Goal: Information Seeking & Learning: Get advice/opinions

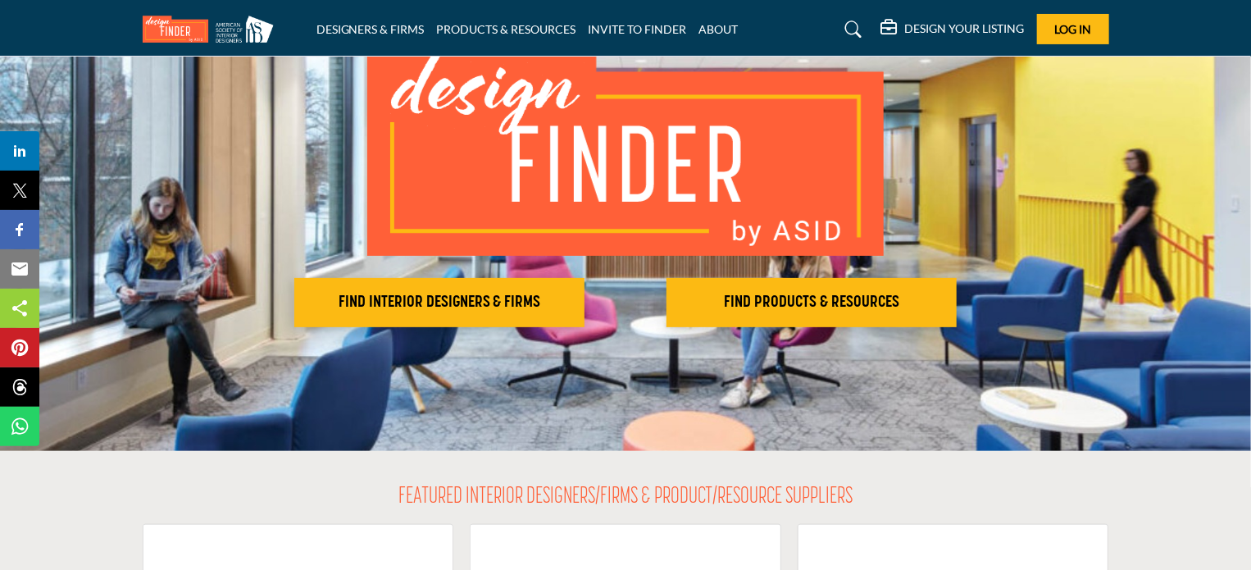
scroll to position [164, 0]
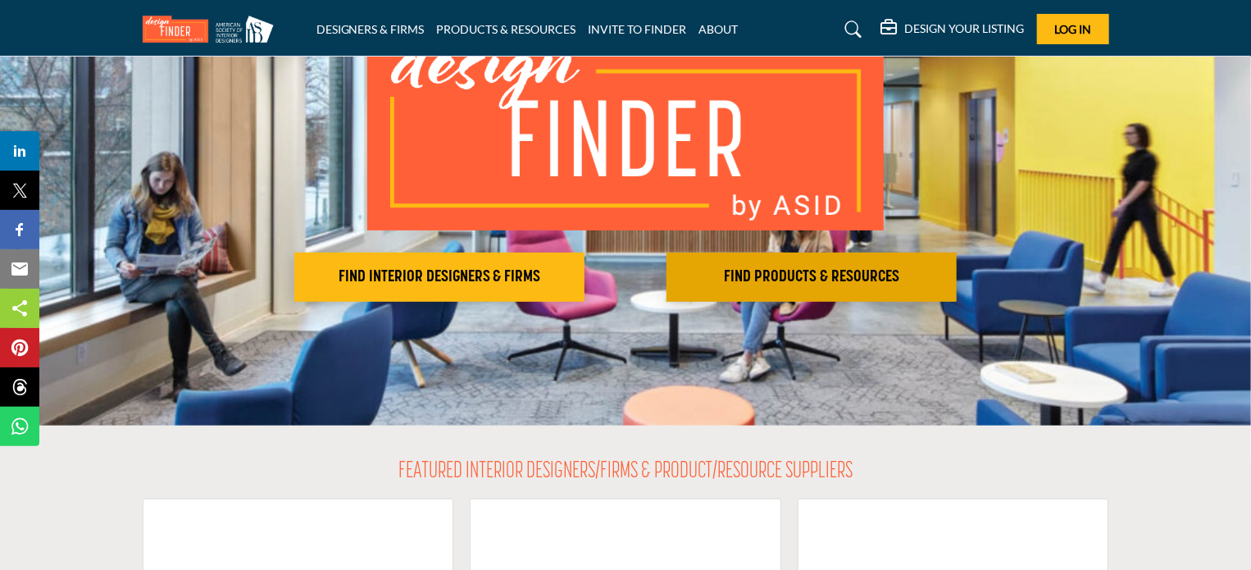
click at [580, 269] on h2 "FIND PRODUCTS & RESOURCES" at bounding box center [439, 277] width 280 height 20
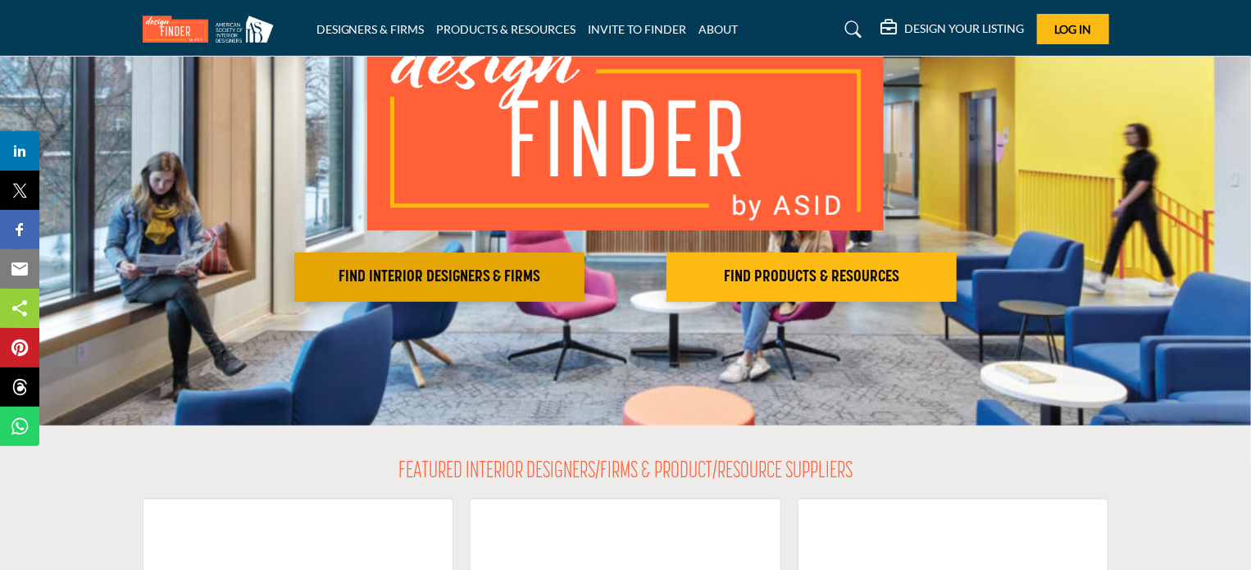
click at [389, 280] on h2 "FIND INTERIOR DESIGNERS & FIRMS" at bounding box center [439, 277] width 280 height 20
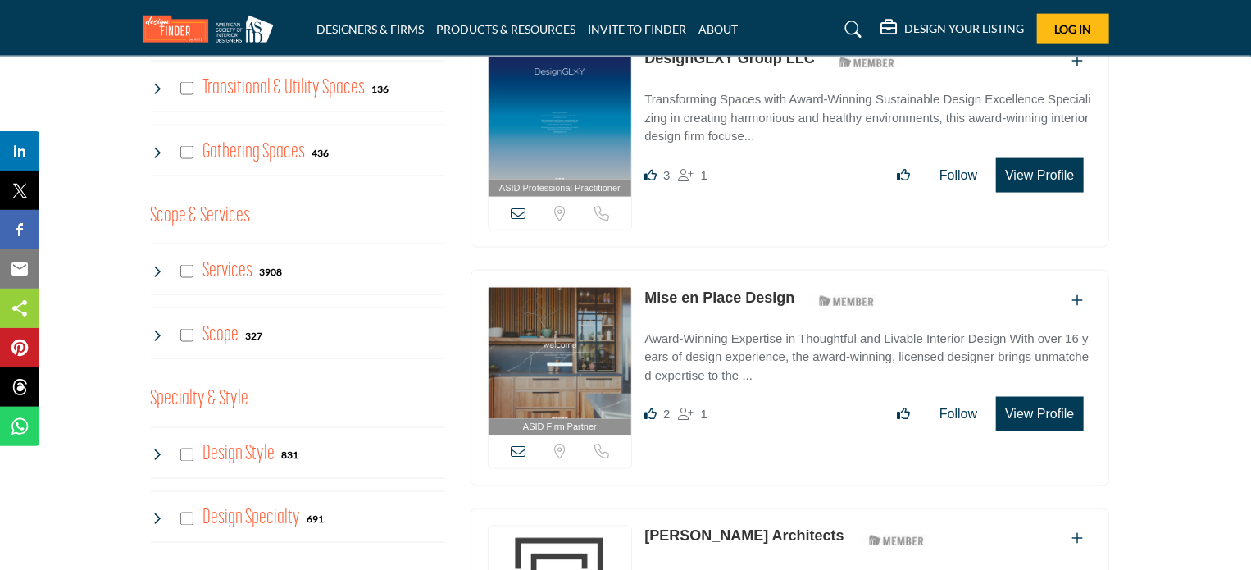
scroll to position [1148, 0]
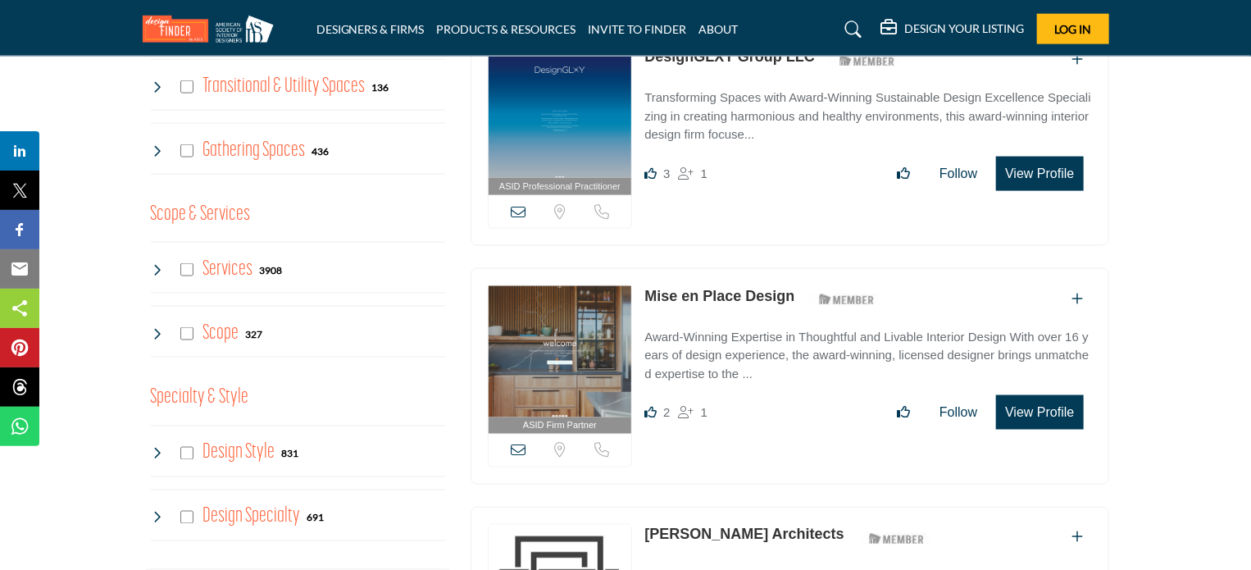
click at [157, 331] on icon at bounding box center [157, 333] width 13 height 13
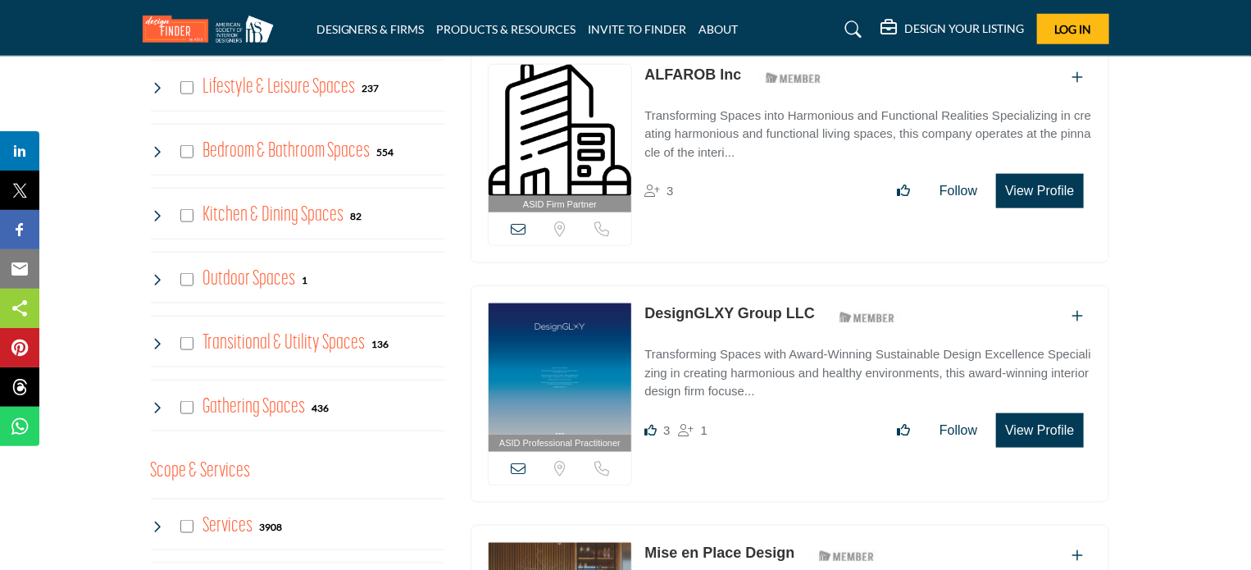
scroll to position [902, 0]
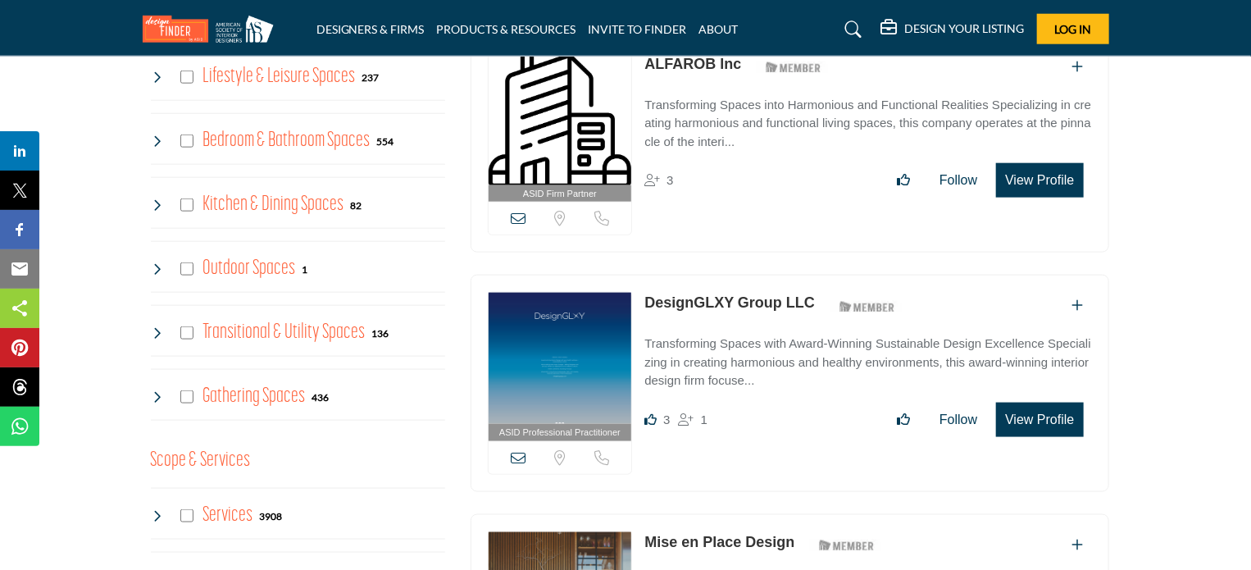
click at [151, 266] on icon at bounding box center [157, 268] width 13 height 13
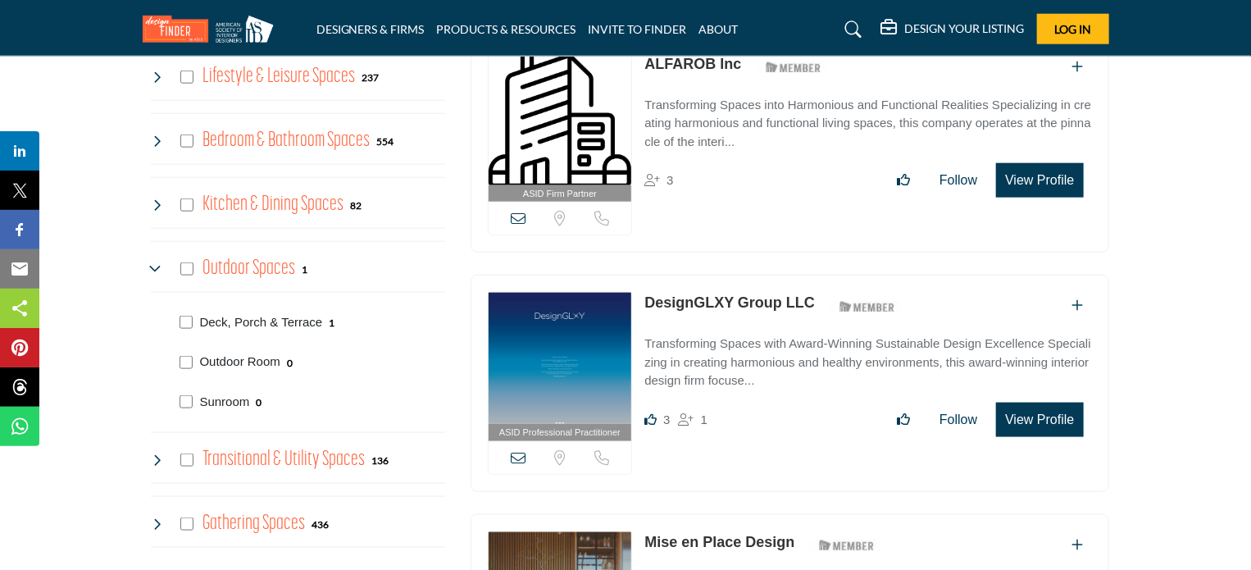
click at [280, 264] on h4 "Outdoor Spaces" at bounding box center [249, 268] width 93 height 29
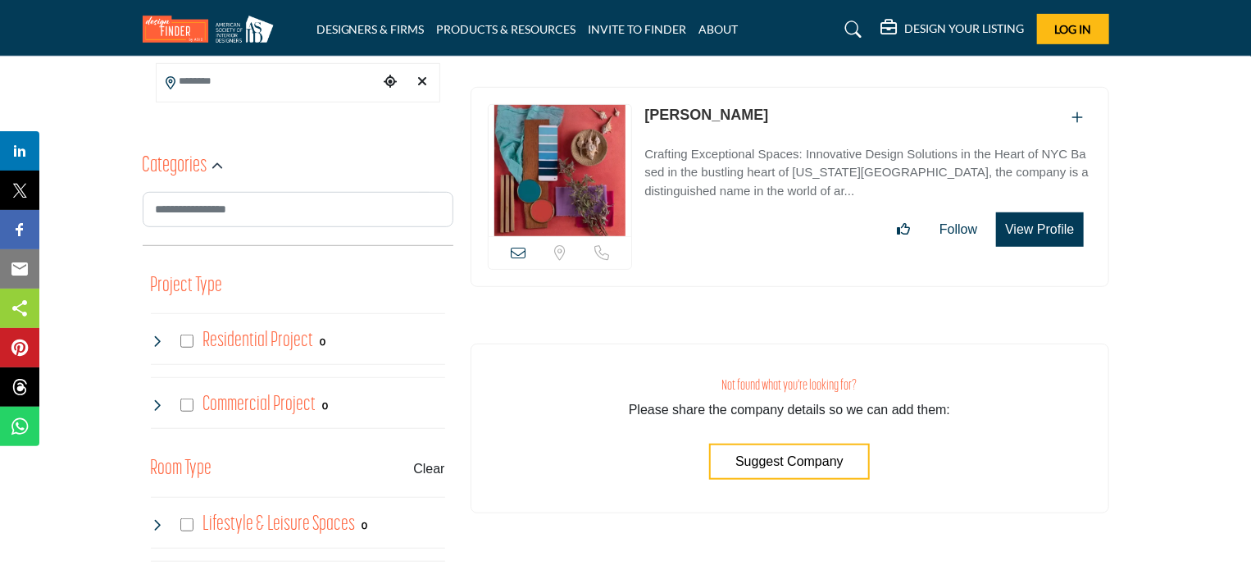
scroll to position [328, 0]
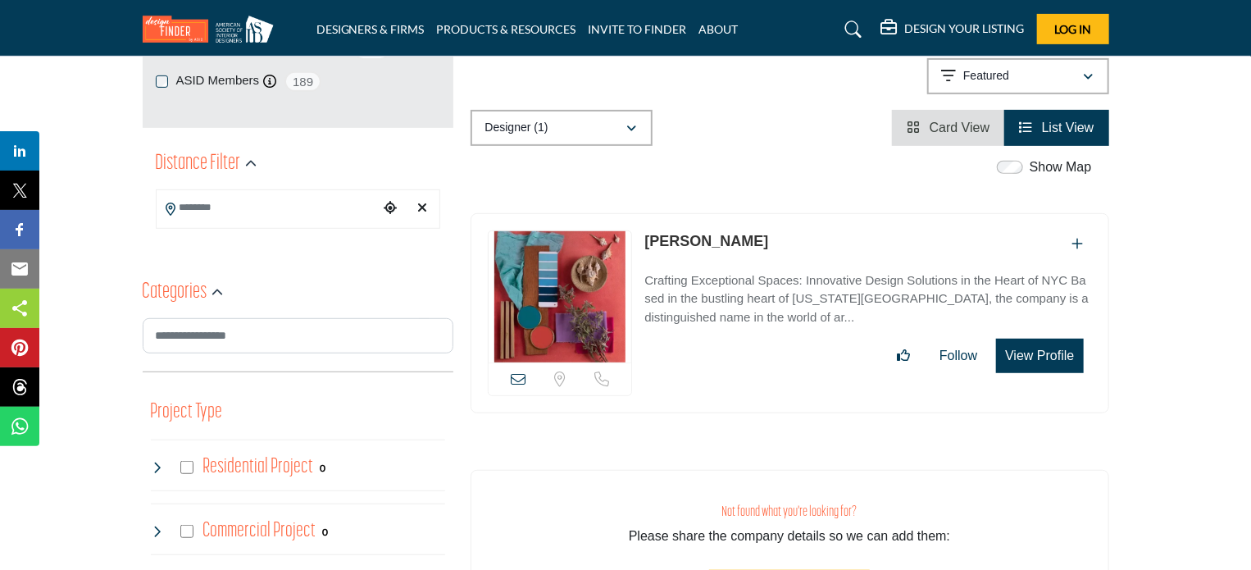
click at [200, 212] on input "Search Location" at bounding box center [267, 208] width 221 height 32
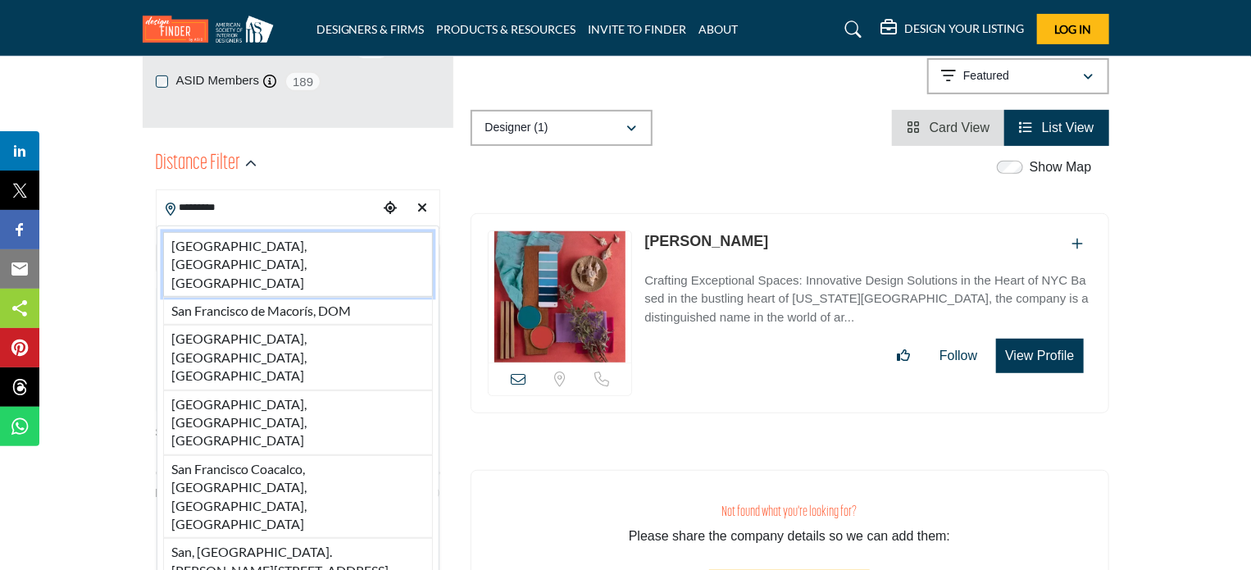
click at [206, 242] on li "San Francisco, CA, USA" at bounding box center [298, 264] width 270 height 65
type input "**********"
type input "***"
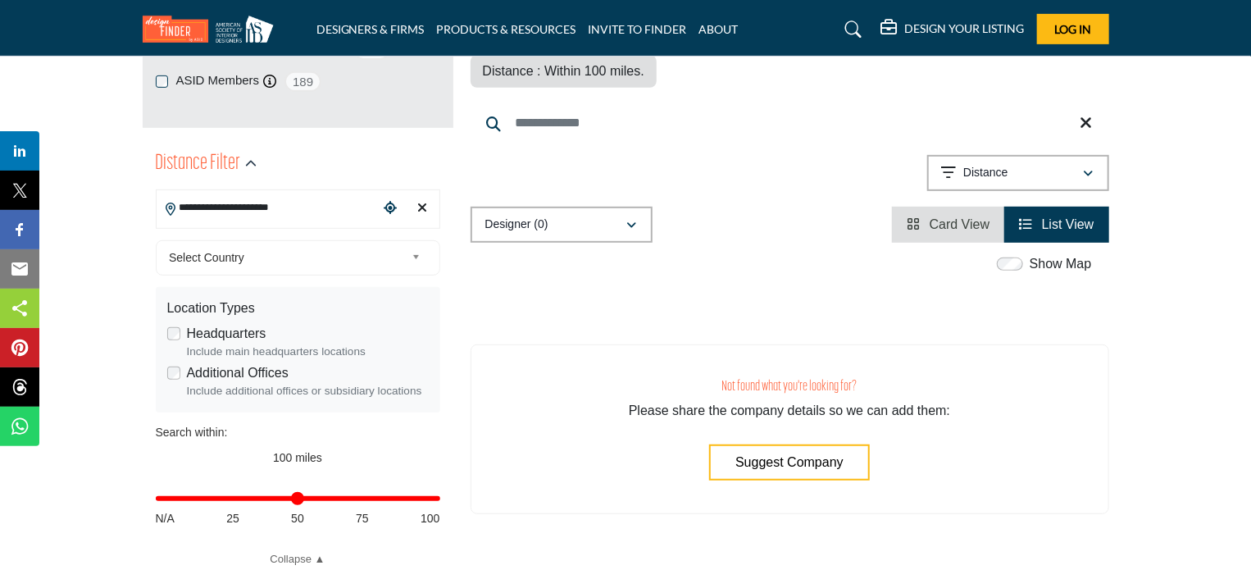
click at [403, 251] on span "Select Country" at bounding box center [287, 258] width 236 height 20
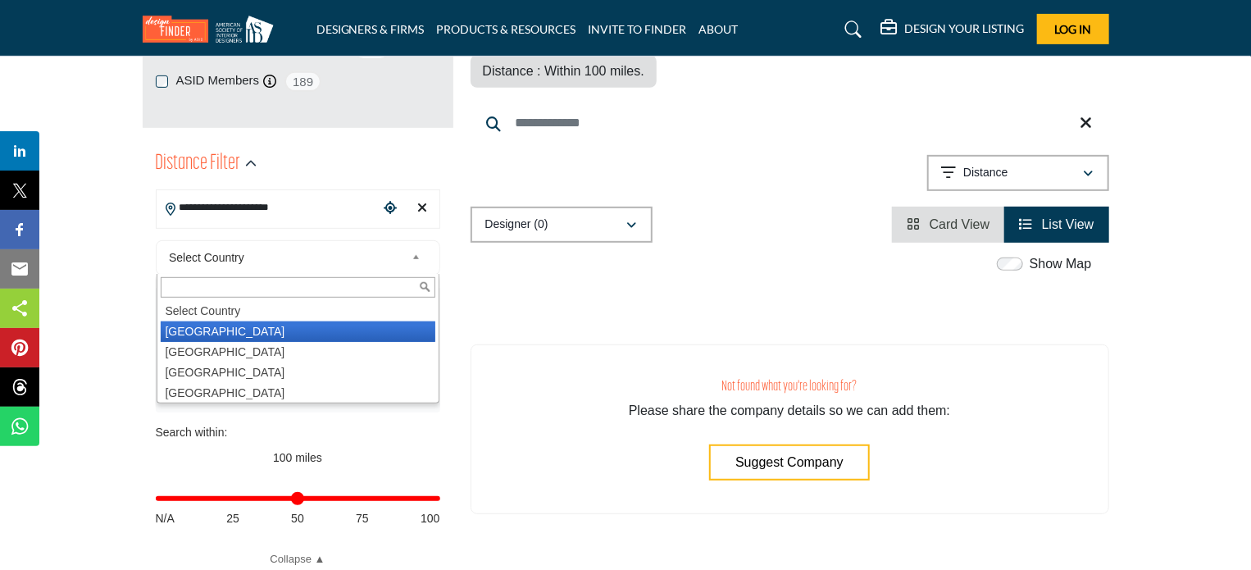
click at [209, 329] on li "United States" at bounding box center [298, 331] width 275 height 21
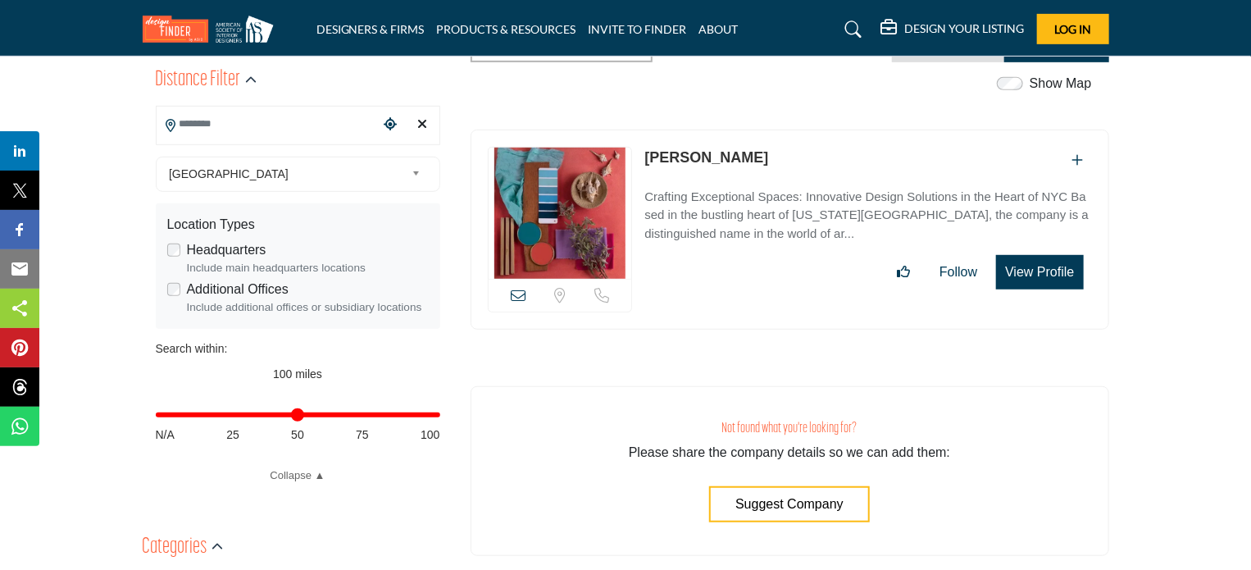
scroll to position [328, 0]
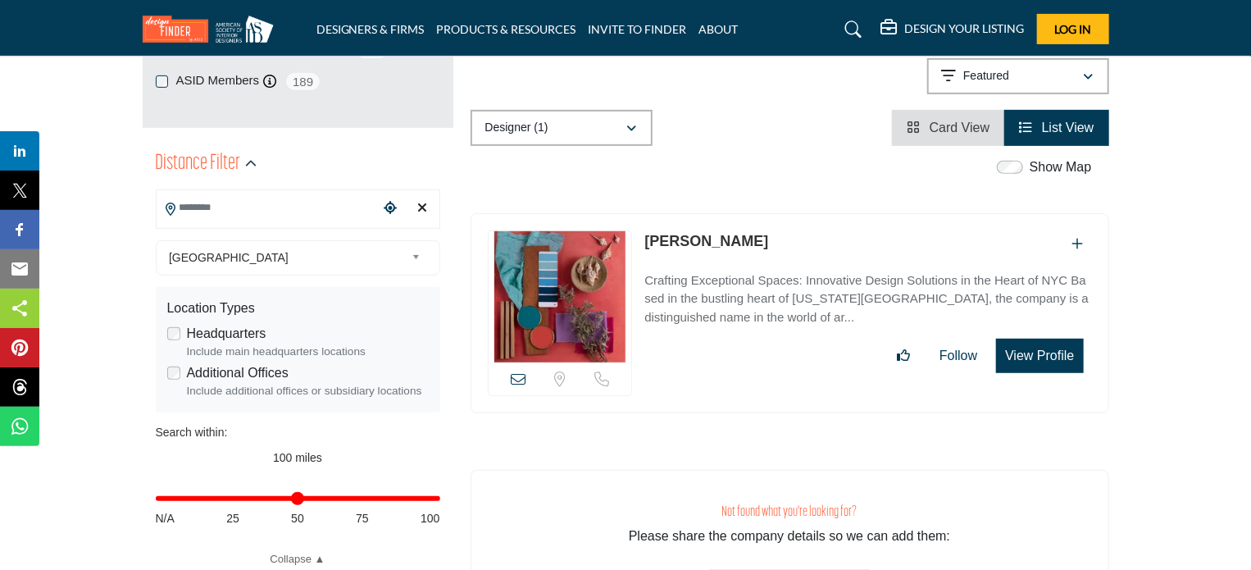
click at [702, 242] on link "[PERSON_NAME]" at bounding box center [707, 241] width 124 height 16
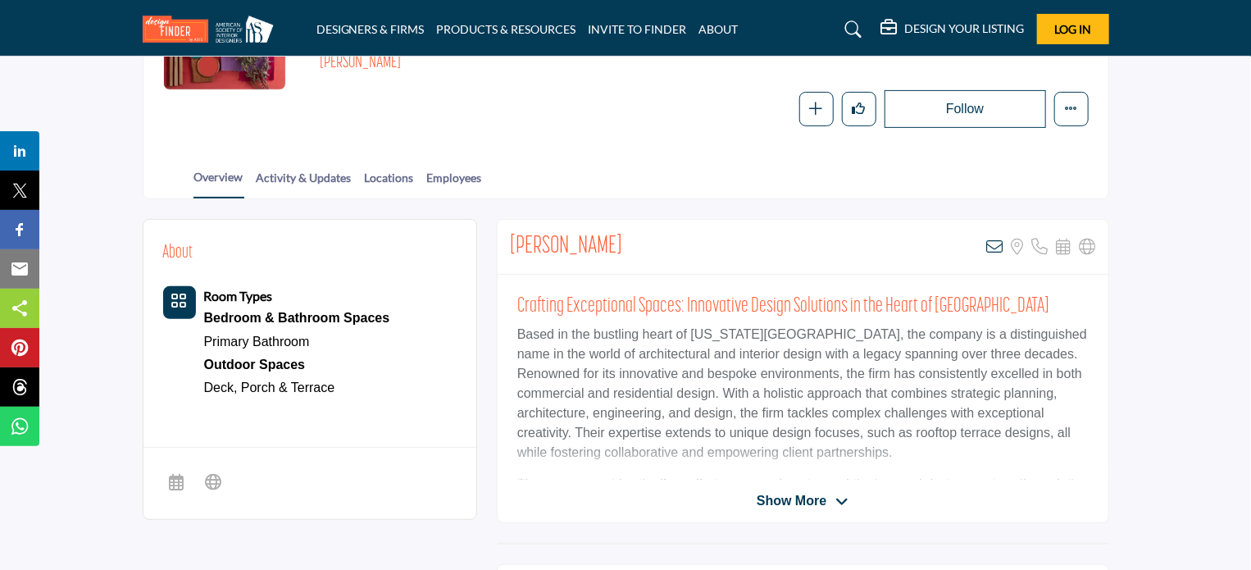
scroll to position [246, 0]
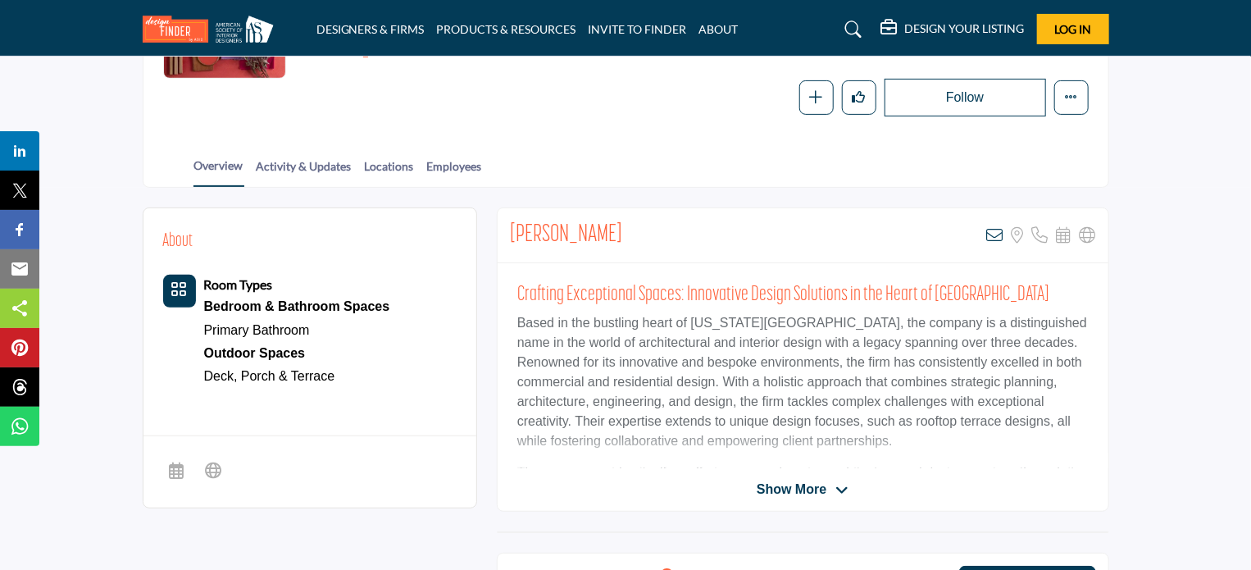
click at [797, 485] on span "Show More" at bounding box center [792, 490] width 70 height 20
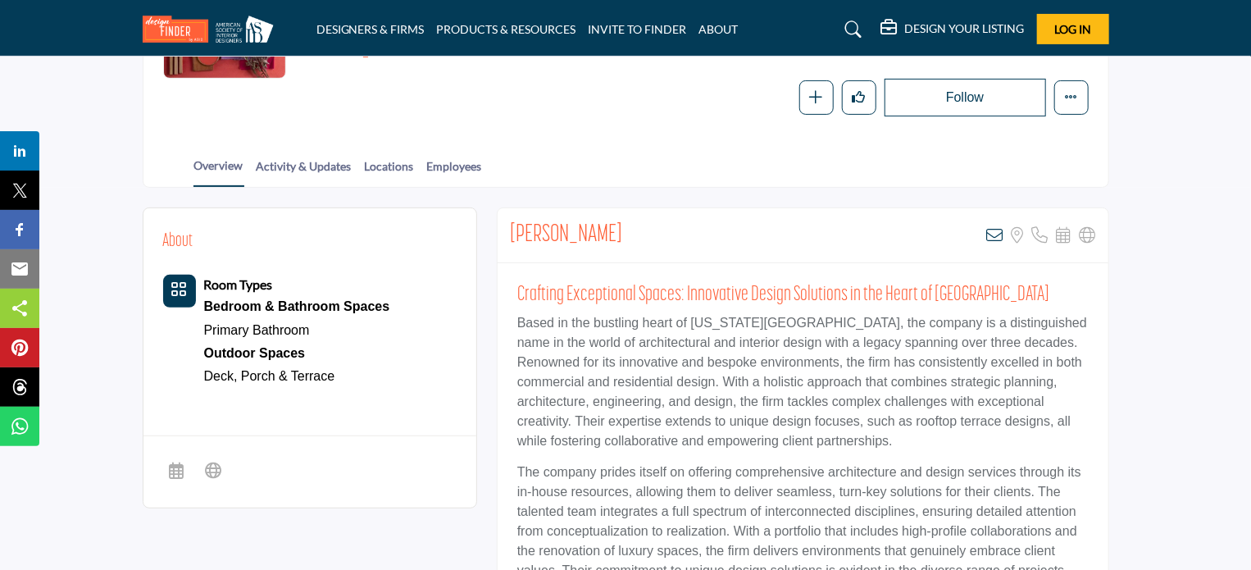
scroll to position [0, 0]
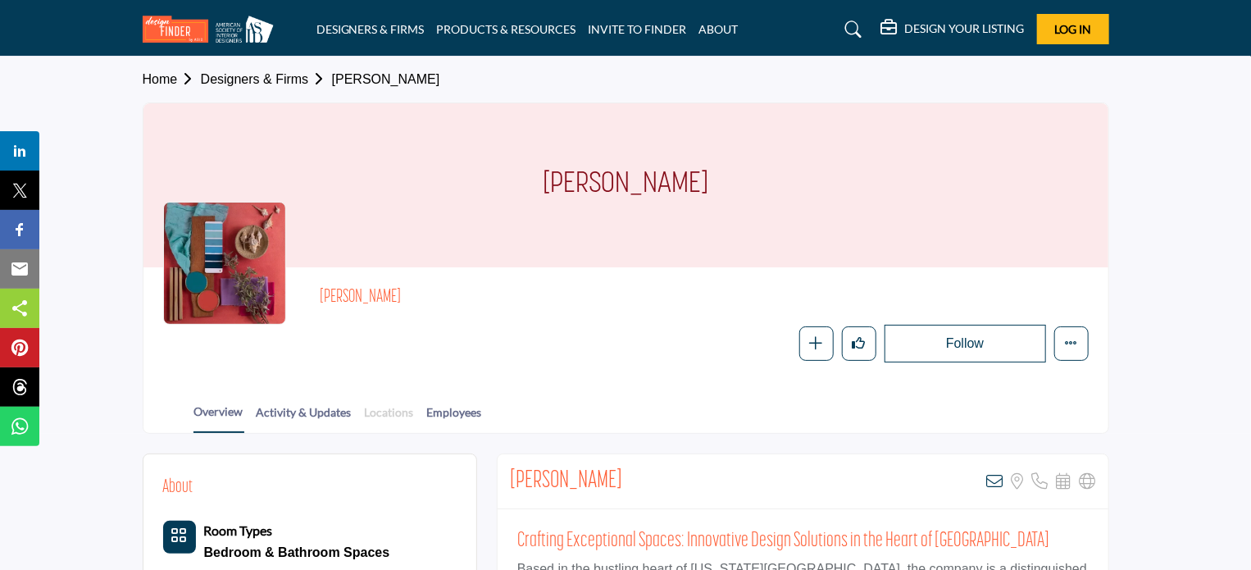
click at [381, 412] on link "Locations" at bounding box center [389, 417] width 51 height 29
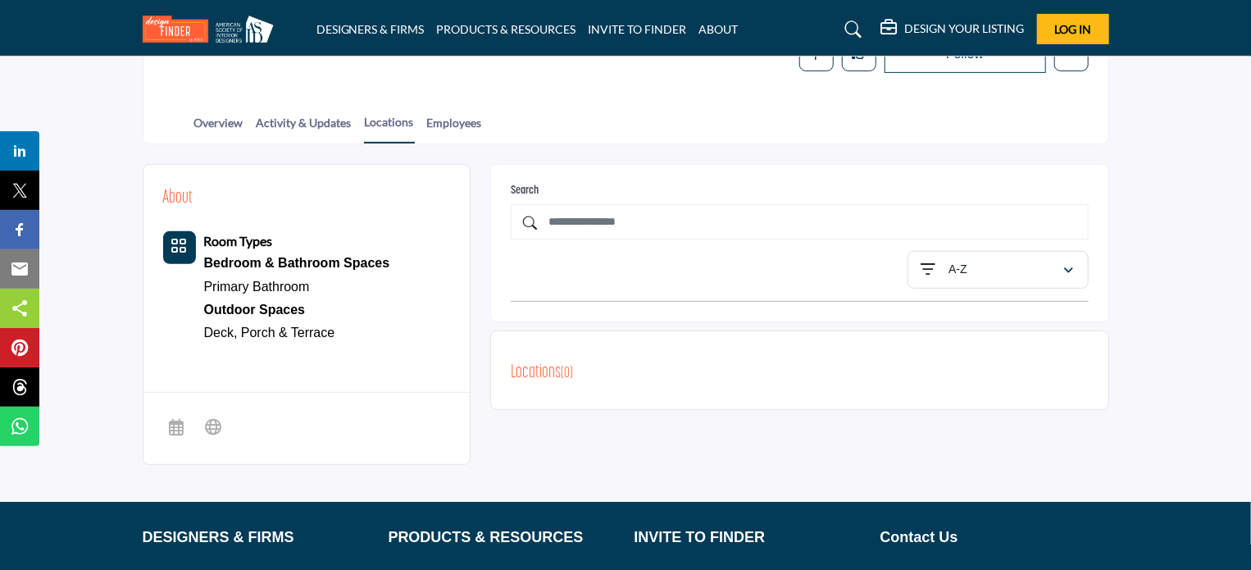
scroll to position [164, 0]
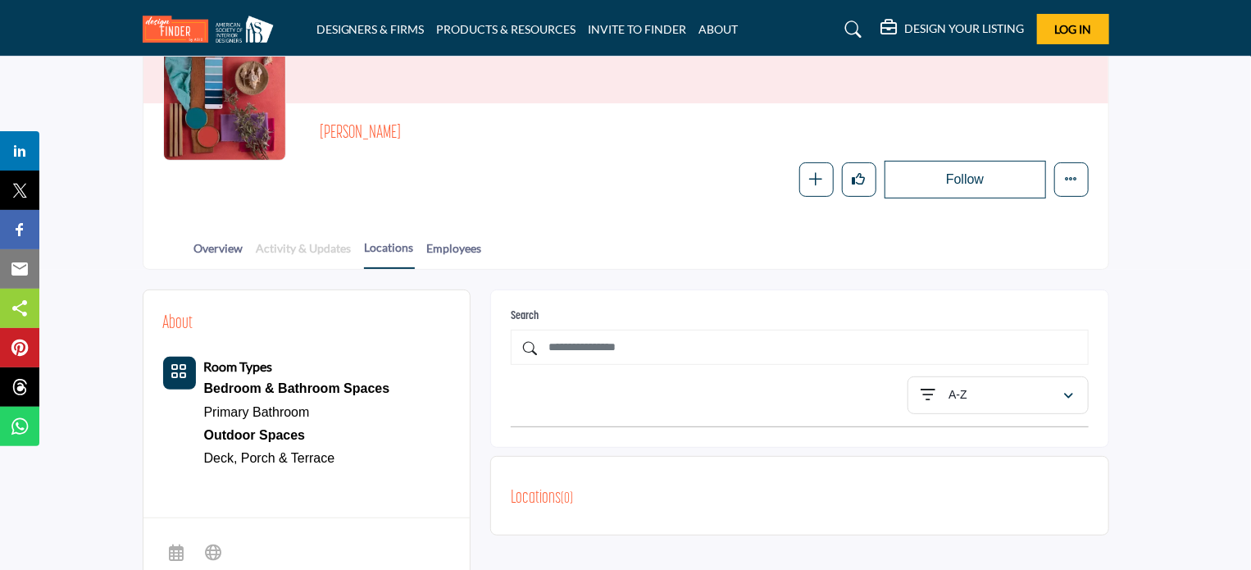
click at [312, 248] on link "Activity & Updates" at bounding box center [304, 253] width 97 height 29
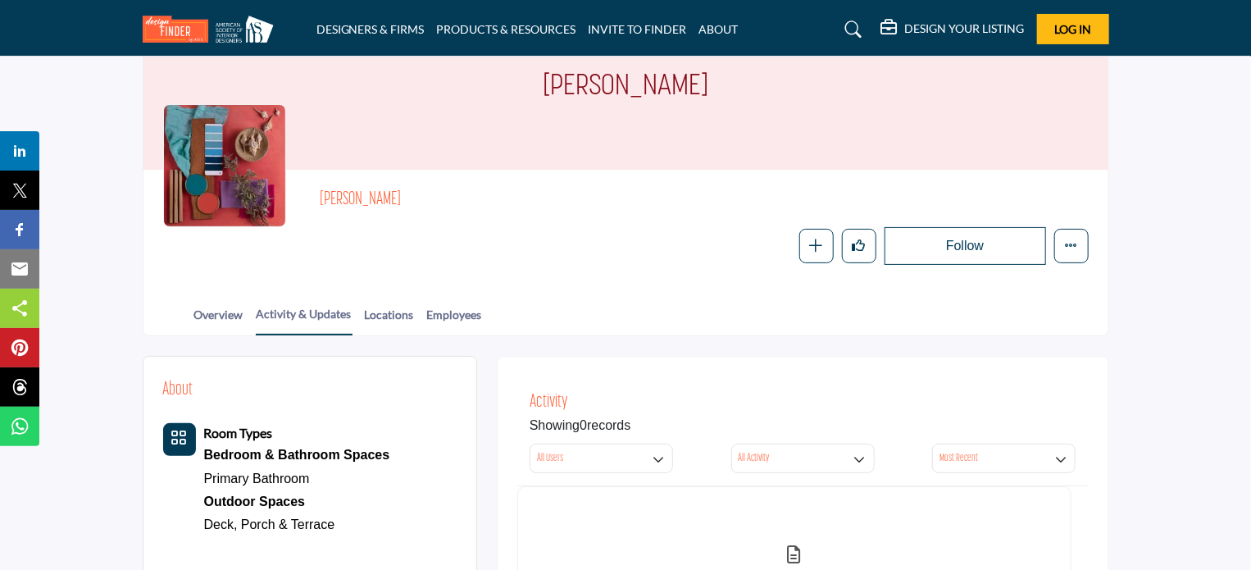
scroll to position [246, 0]
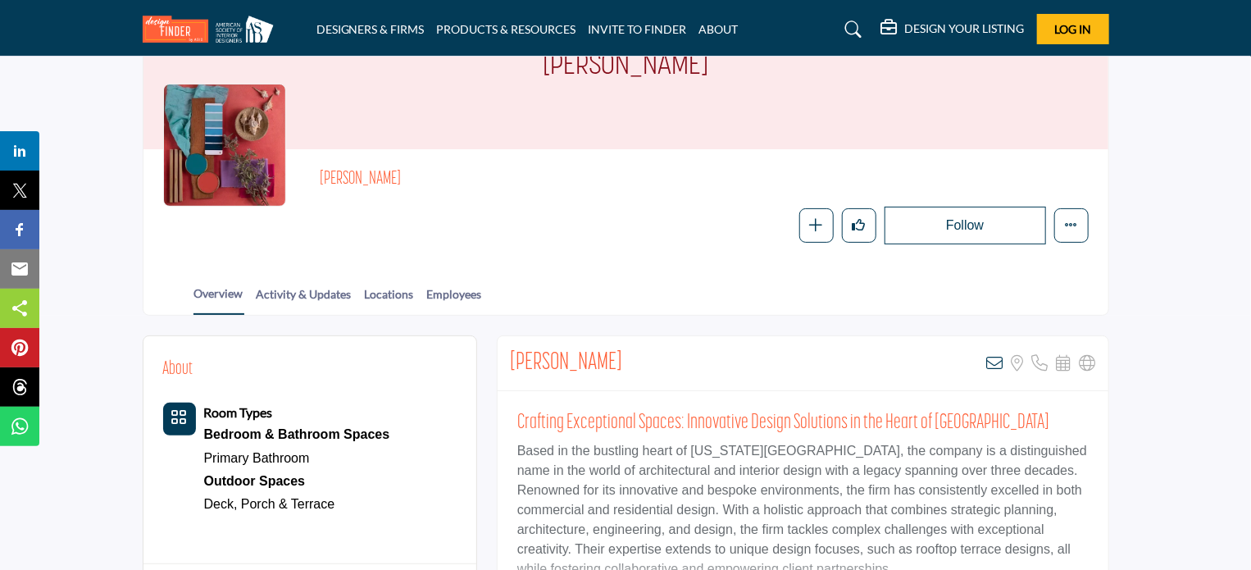
scroll to position [328, 0]
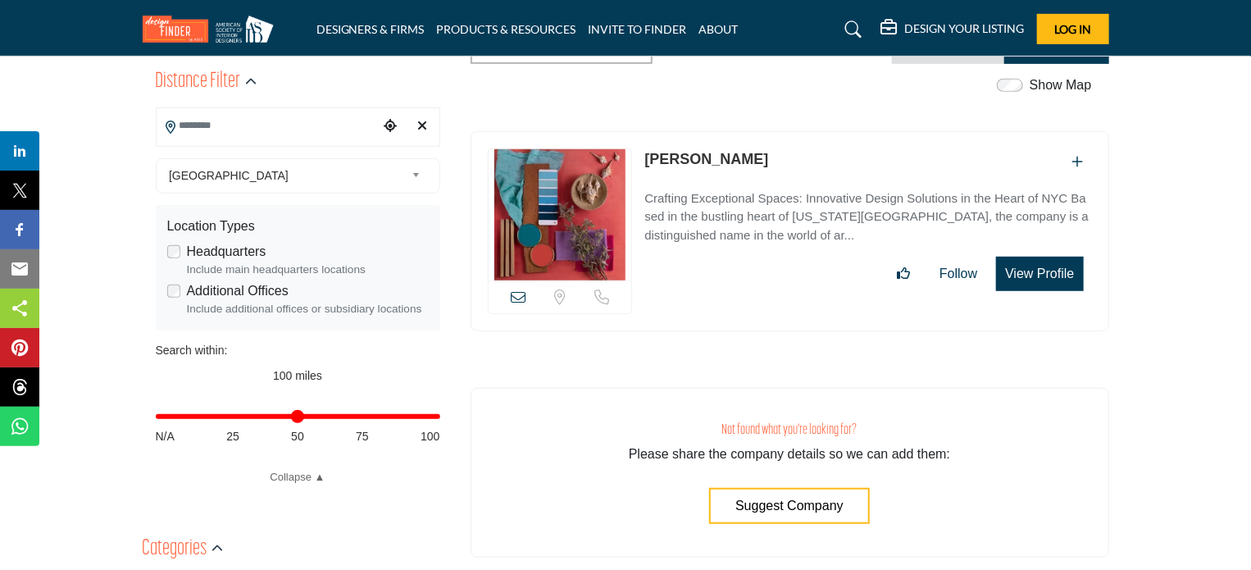
scroll to position [408, 0]
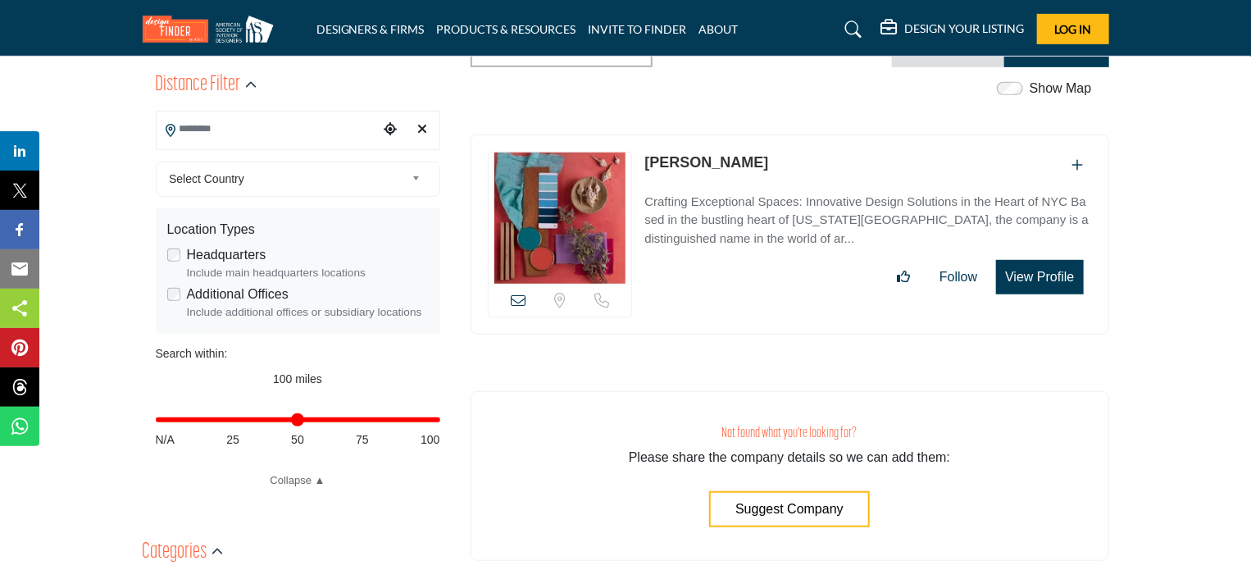
click at [198, 137] on input "Search Location" at bounding box center [267, 129] width 221 height 32
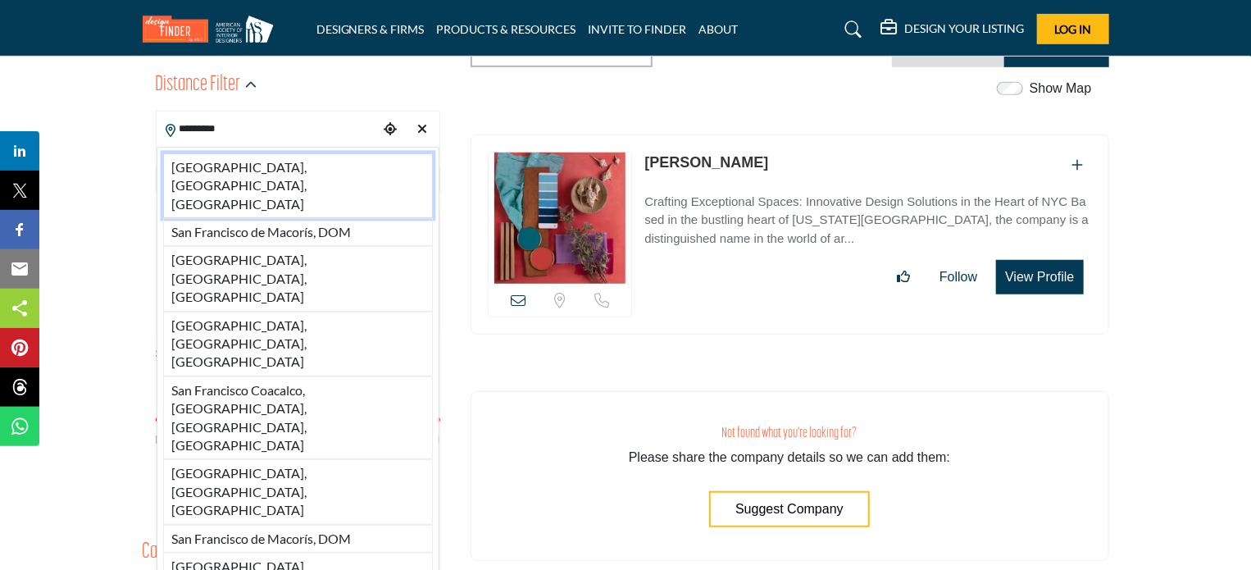
click at [220, 170] on li "San Francisco, CA, USA" at bounding box center [298, 185] width 270 height 65
type input "**********"
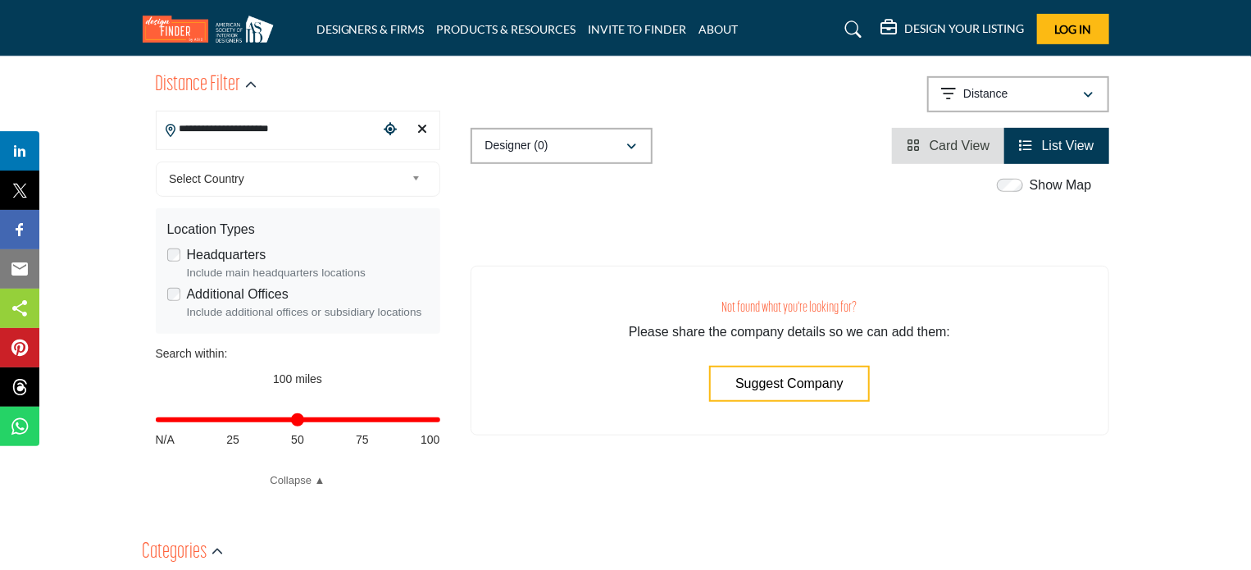
click at [226, 179] on span "Select Country" at bounding box center [287, 179] width 236 height 20
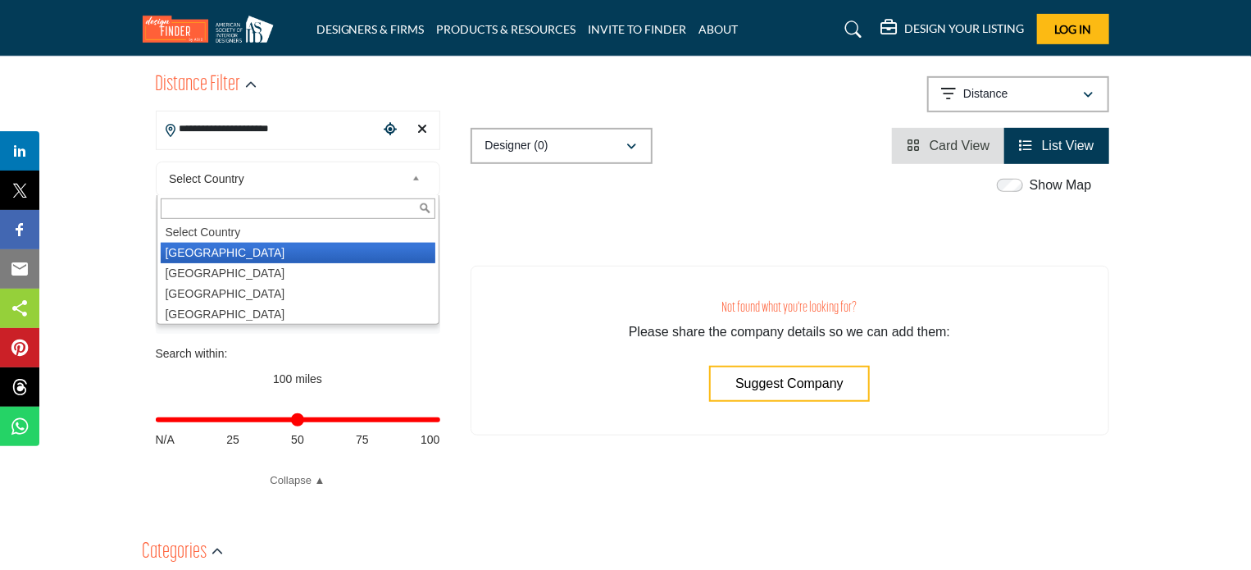
click at [207, 247] on li "[GEOGRAPHIC_DATA]" at bounding box center [298, 253] width 275 height 21
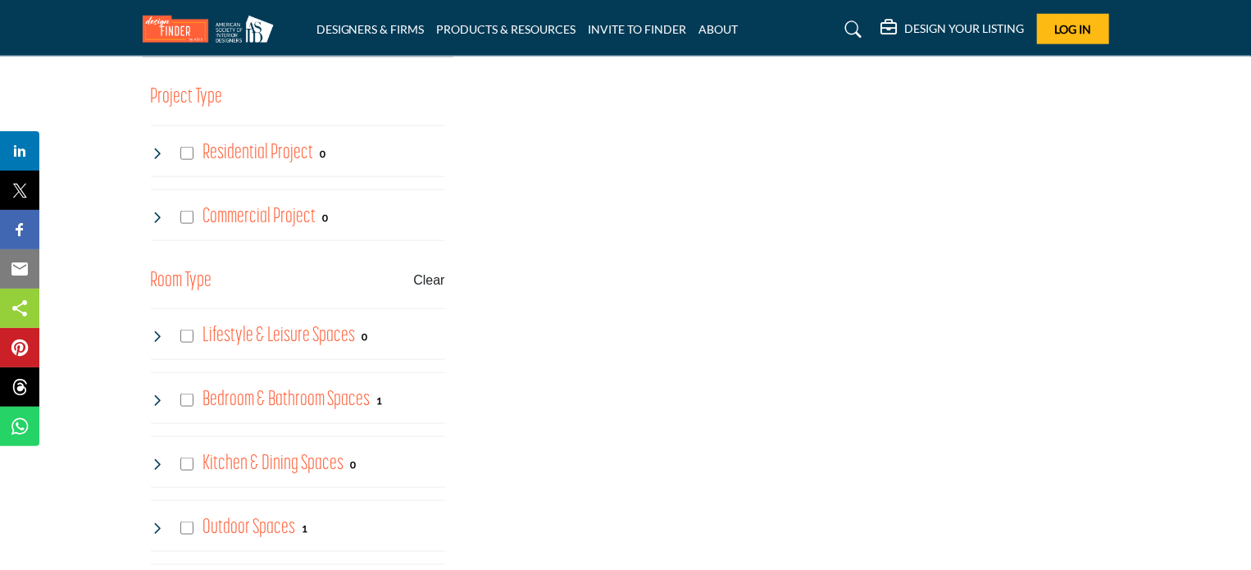
scroll to position [1145, 0]
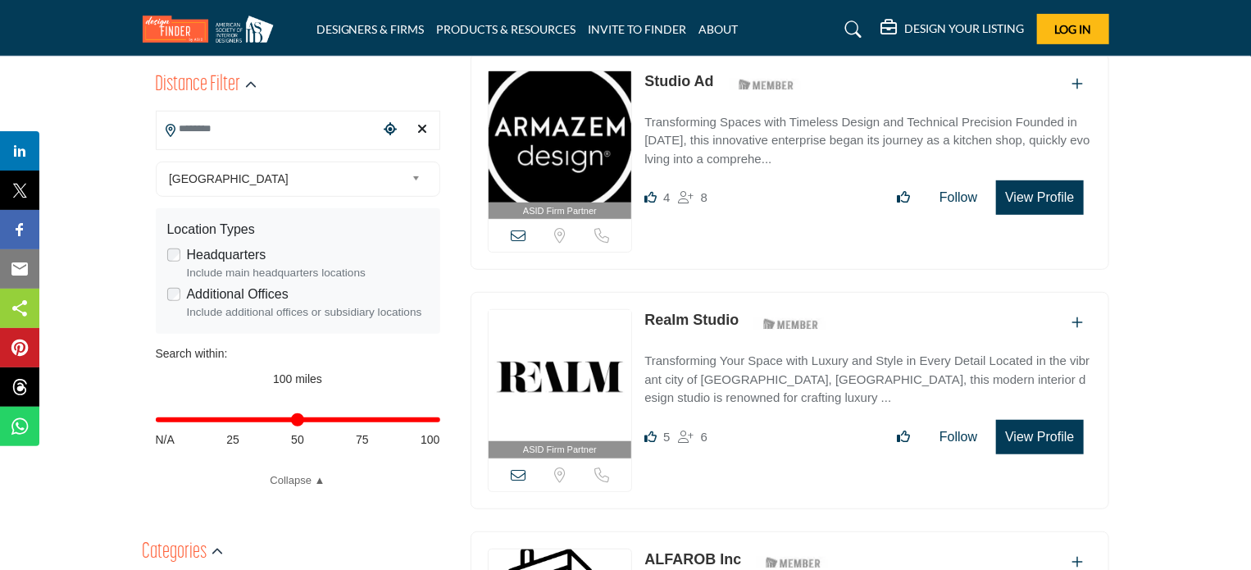
scroll to position [325, 0]
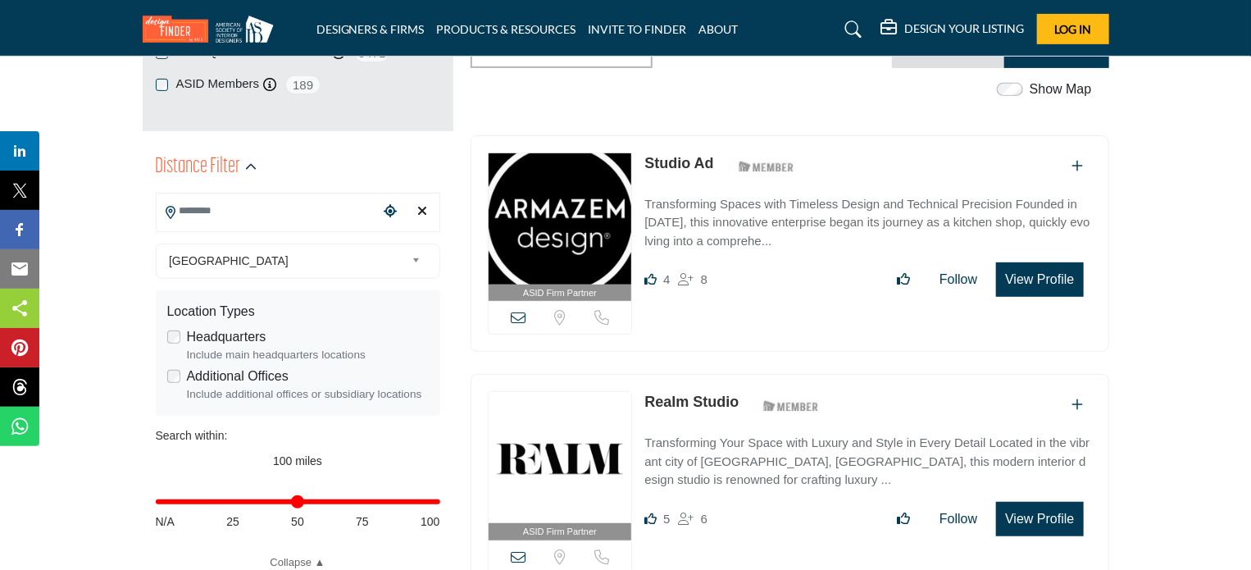
click at [253, 222] on input "Search Location" at bounding box center [267, 211] width 221 height 32
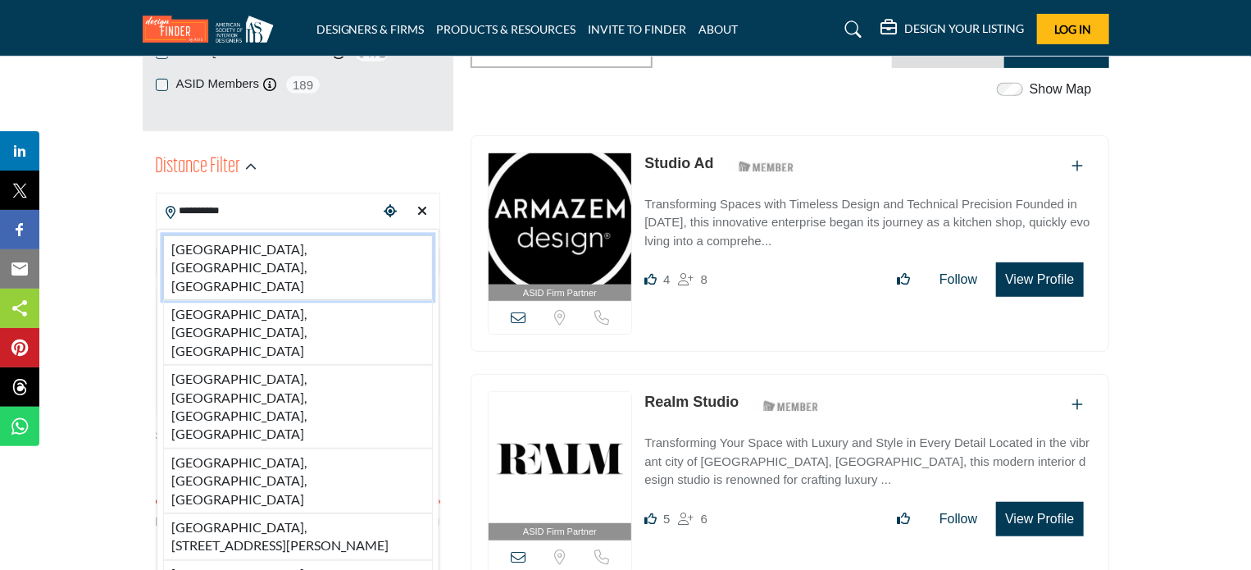
click at [267, 249] on li "Menlo Park, CA, USA" at bounding box center [298, 267] width 270 height 65
type input "**********"
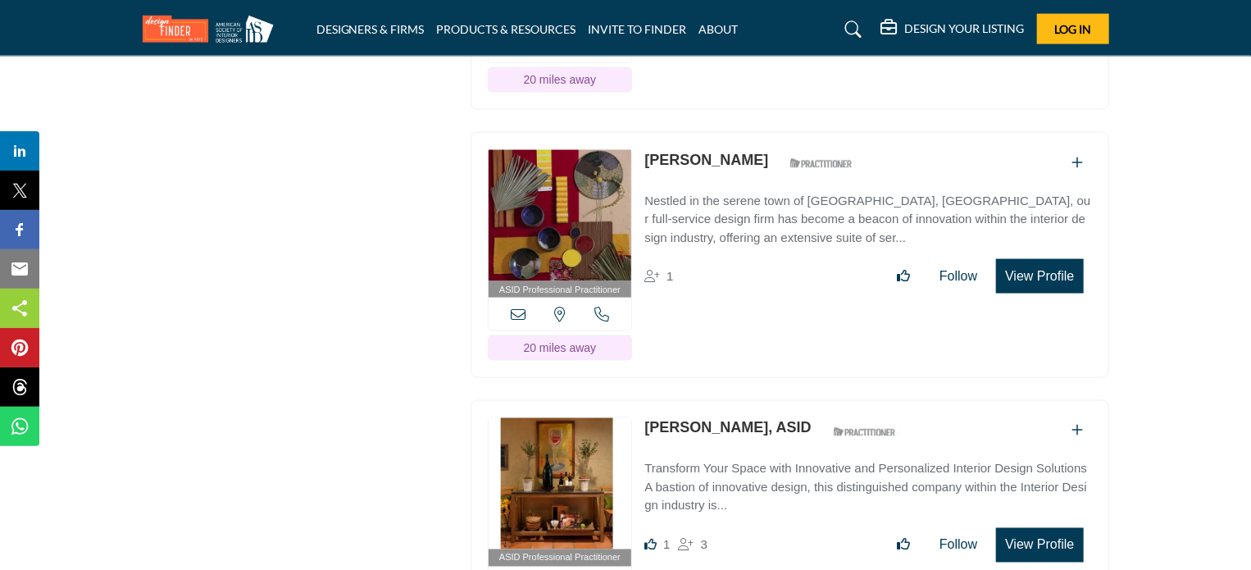
scroll to position [16797, 0]
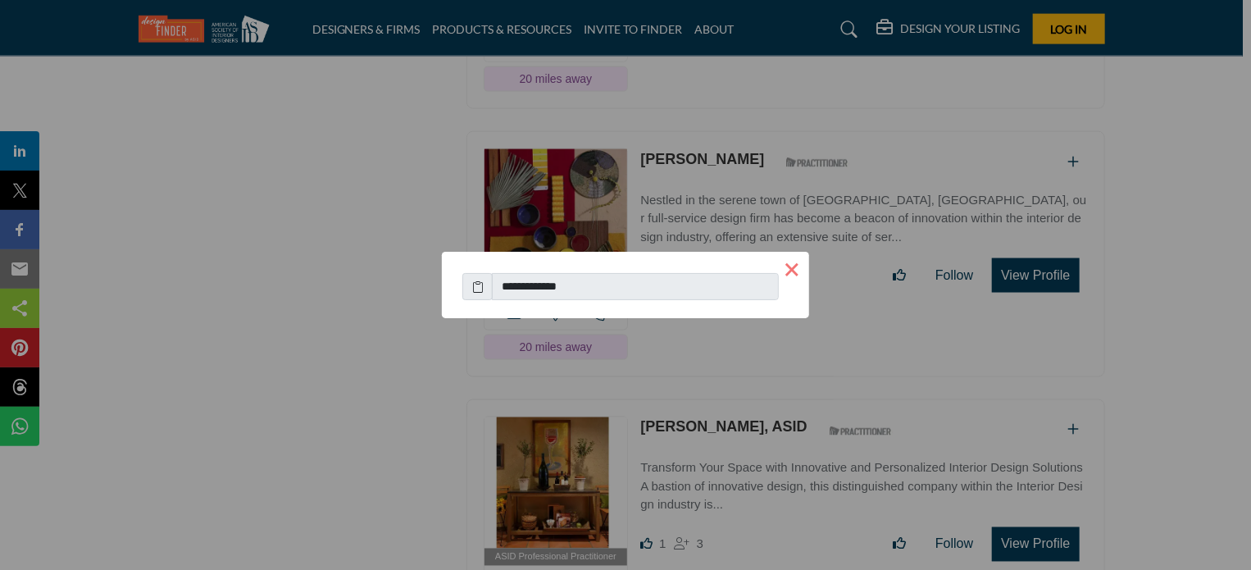
click at [795, 267] on button "×" at bounding box center [792, 269] width 34 height 34
